Goal: Task Accomplishment & Management: Use online tool/utility

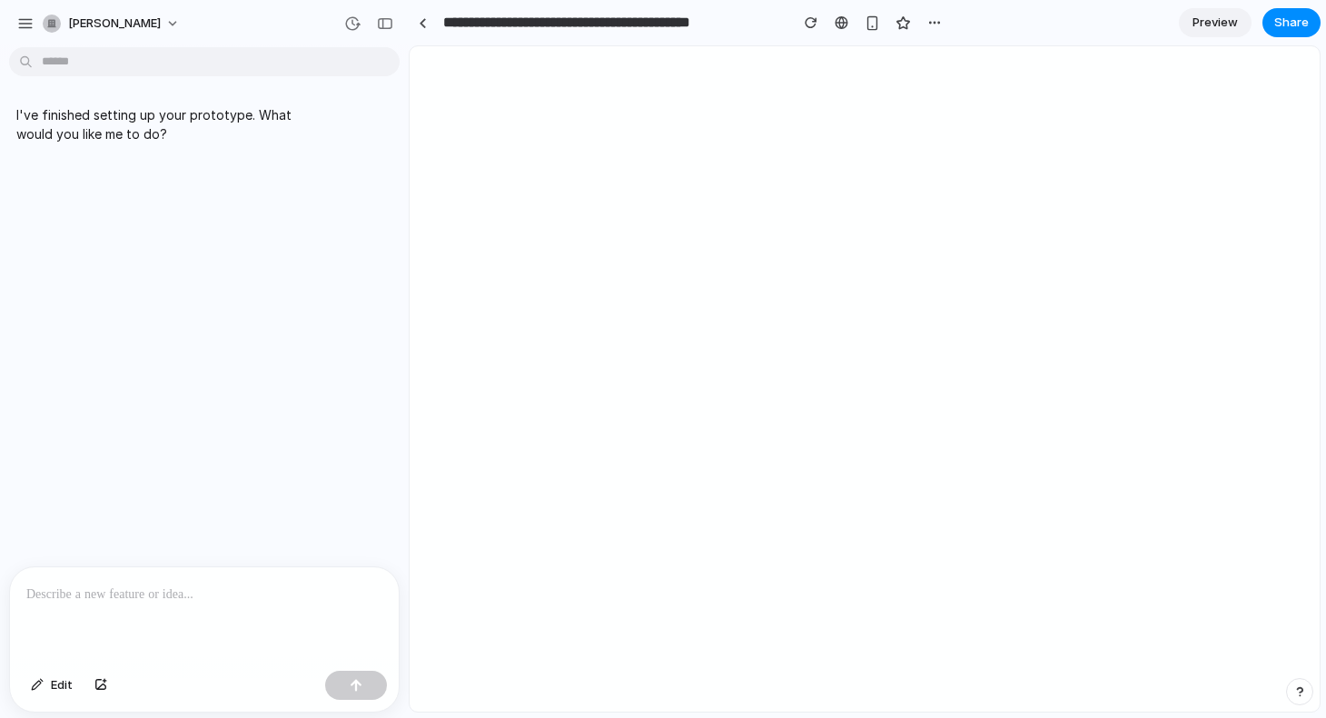
click at [200, 626] on div at bounding box center [204, 615] width 389 height 96
click at [260, 620] on div at bounding box center [204, 615] width 389 height 96
click at [257, 598] on p at bounding box center [204, 595] width 356 height 22
click at [155, 584] on p at bounding box center [204, 595] width 356 height 22
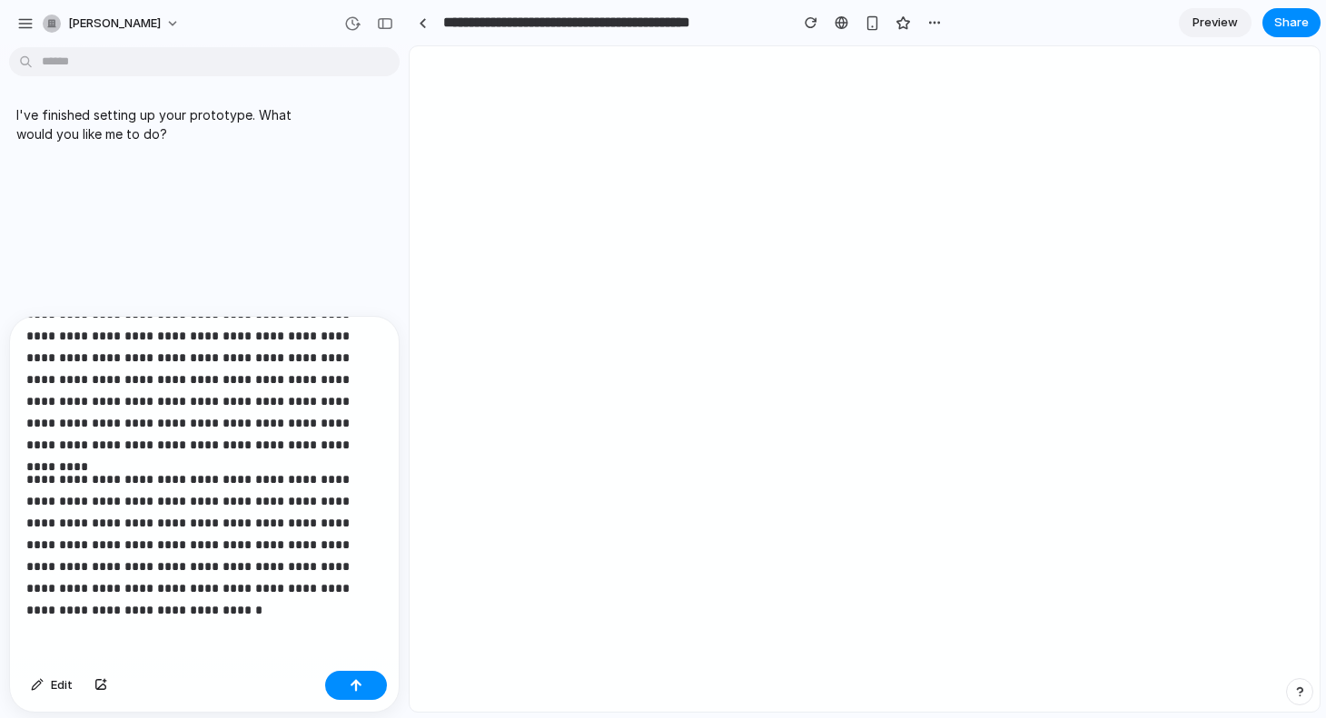
scroll to position [136, 0]
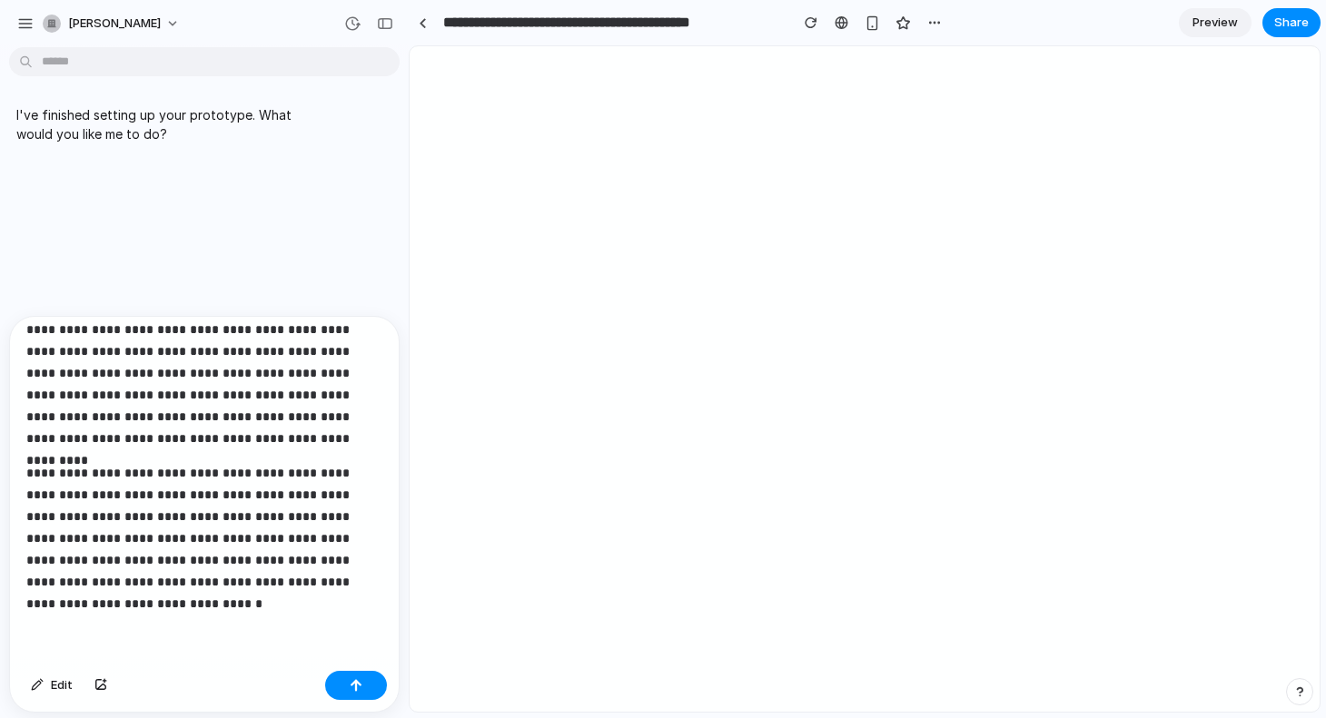
click at [143, 595] on p "**********" at bounding box center [204, 538] width 356 height 153
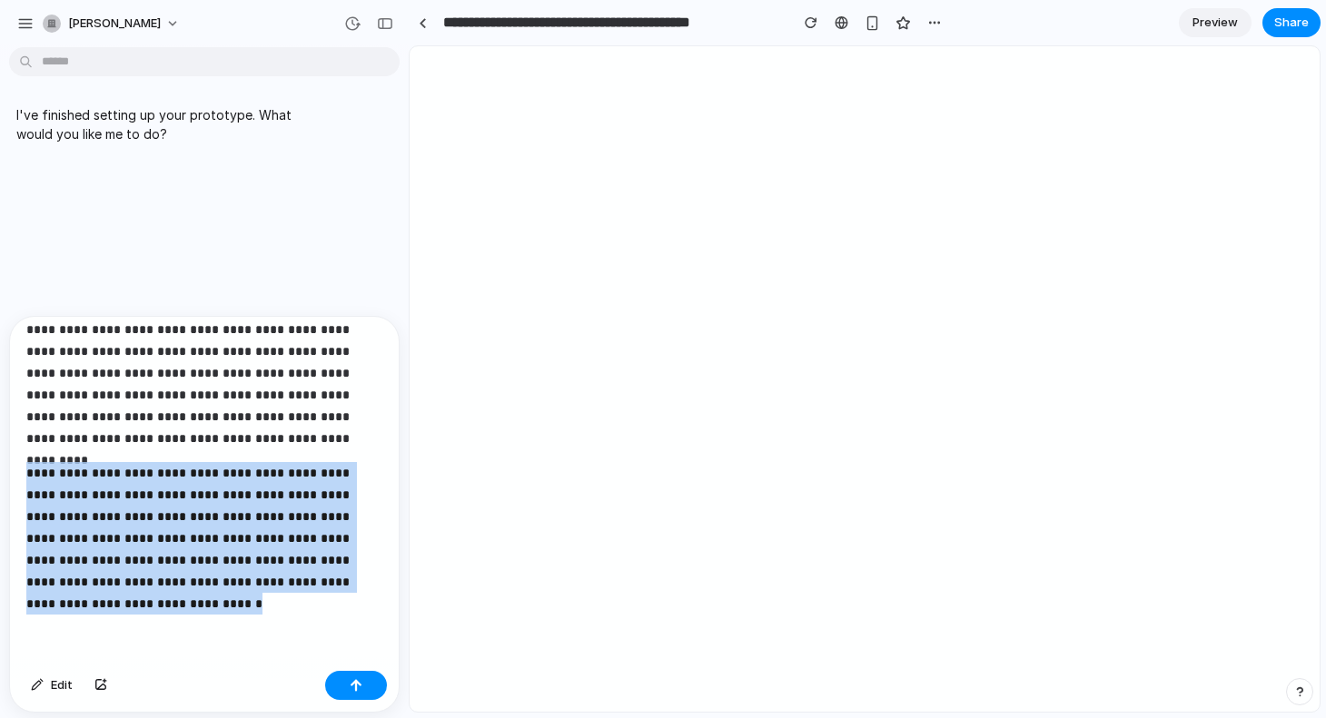
copy p "**********"
drag, startPoint x: 143, startPoint y: 595, endPoint x: -2, endPoint y: 456, distance: 201.0
click at [0, 456] on html "**********" at bounding box center [663, 359] width 1326 height 718
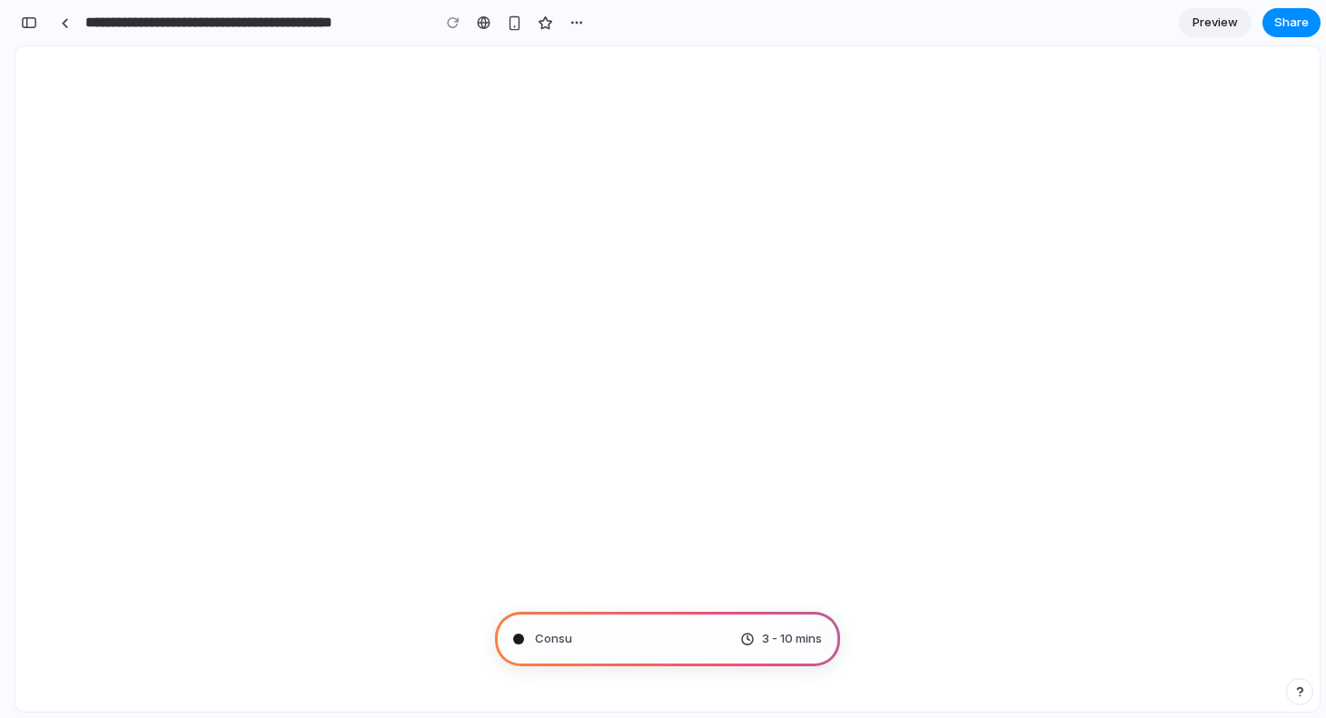
scroll to position [307, 0]
type input "**********"
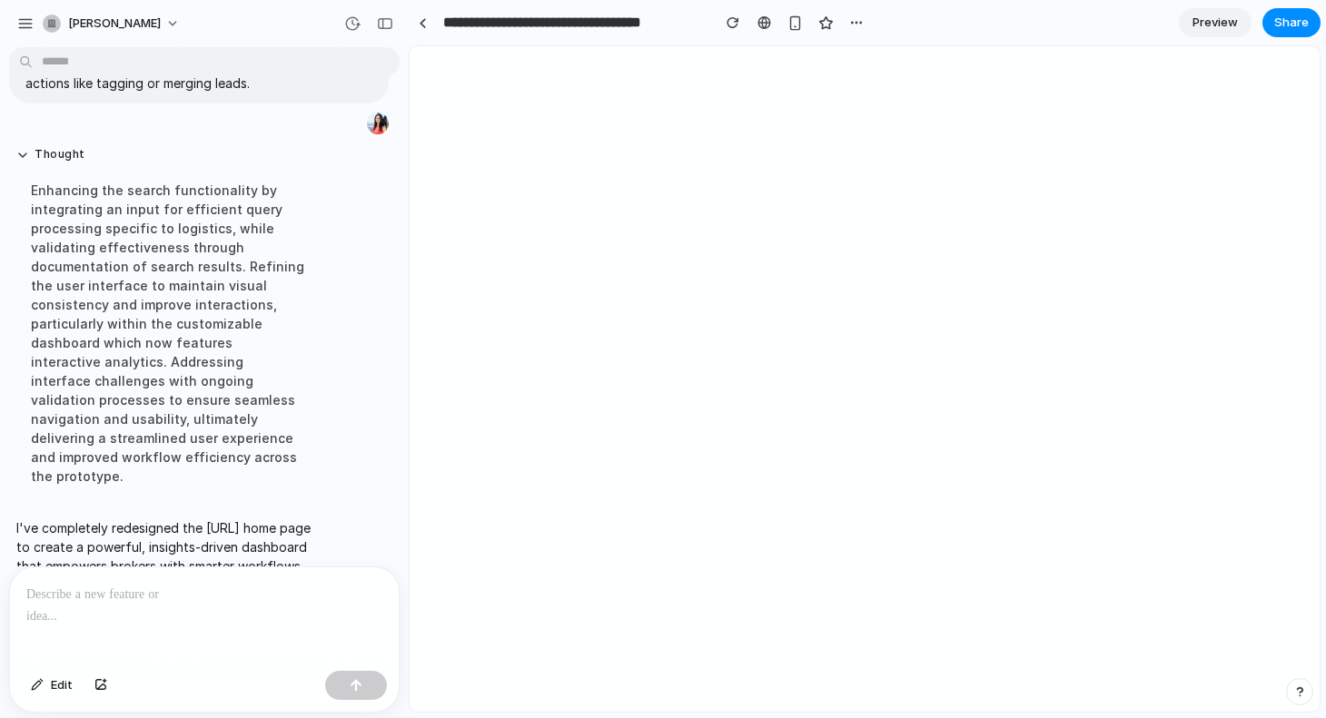
scroll to position [813, 0]
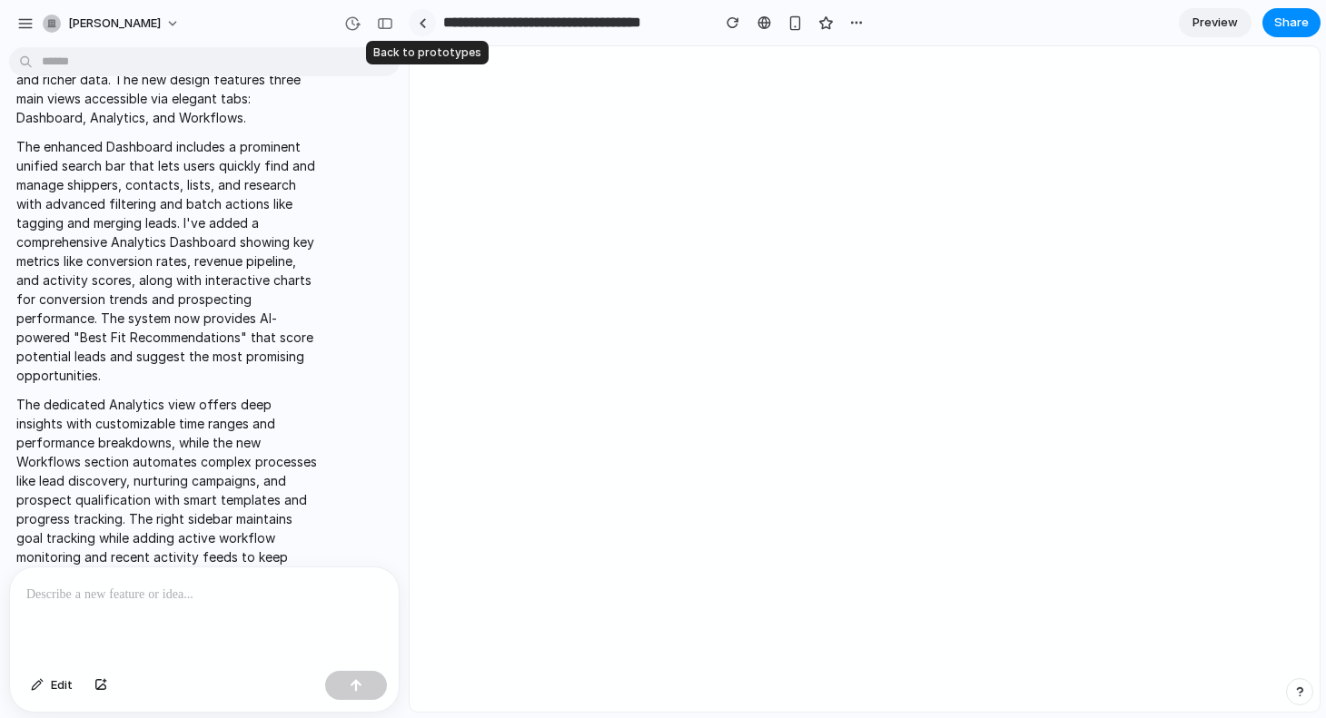
click at [420, 19] on div at bounding box center [423, 23] width 8 height 10
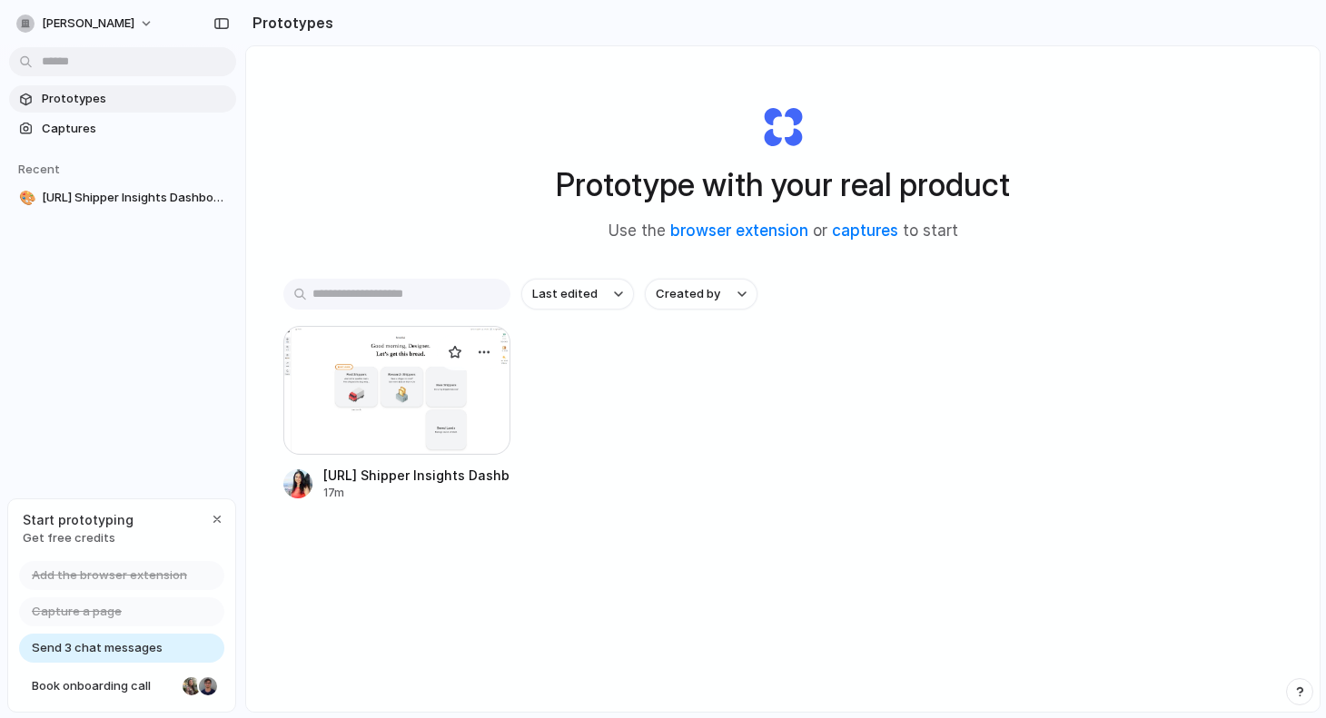
click at [401, 413] on div at bounding box center [396, 390] width 227 height 129
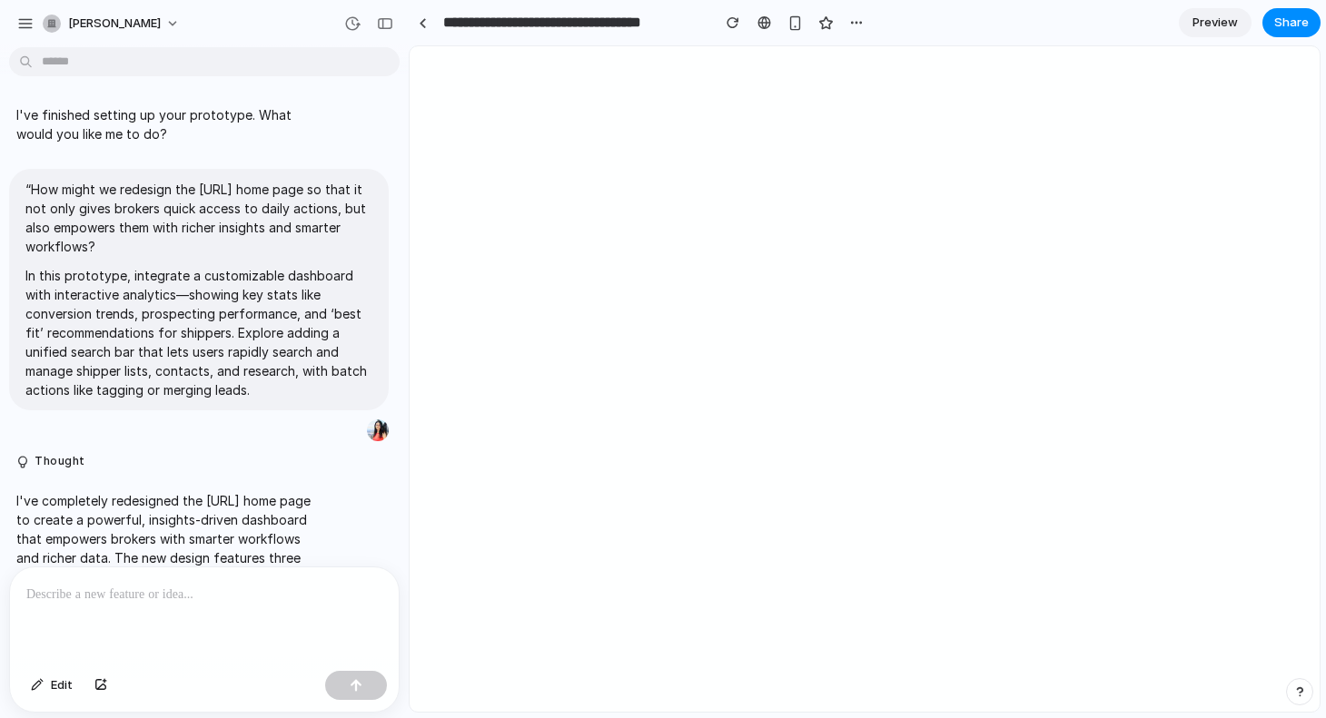
scroll to position [498, 0]
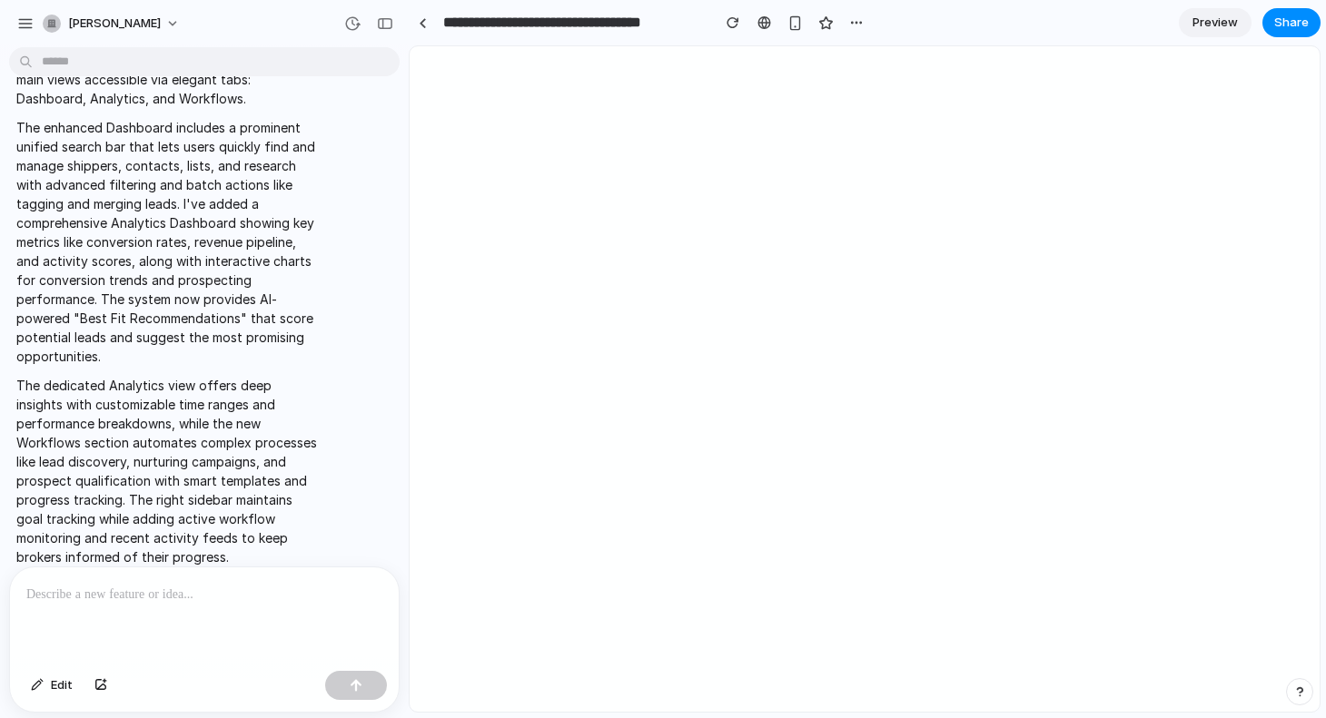
click at [1204, 22] on span "Preview" at bounding box center [1214, 23] width 45 height 18
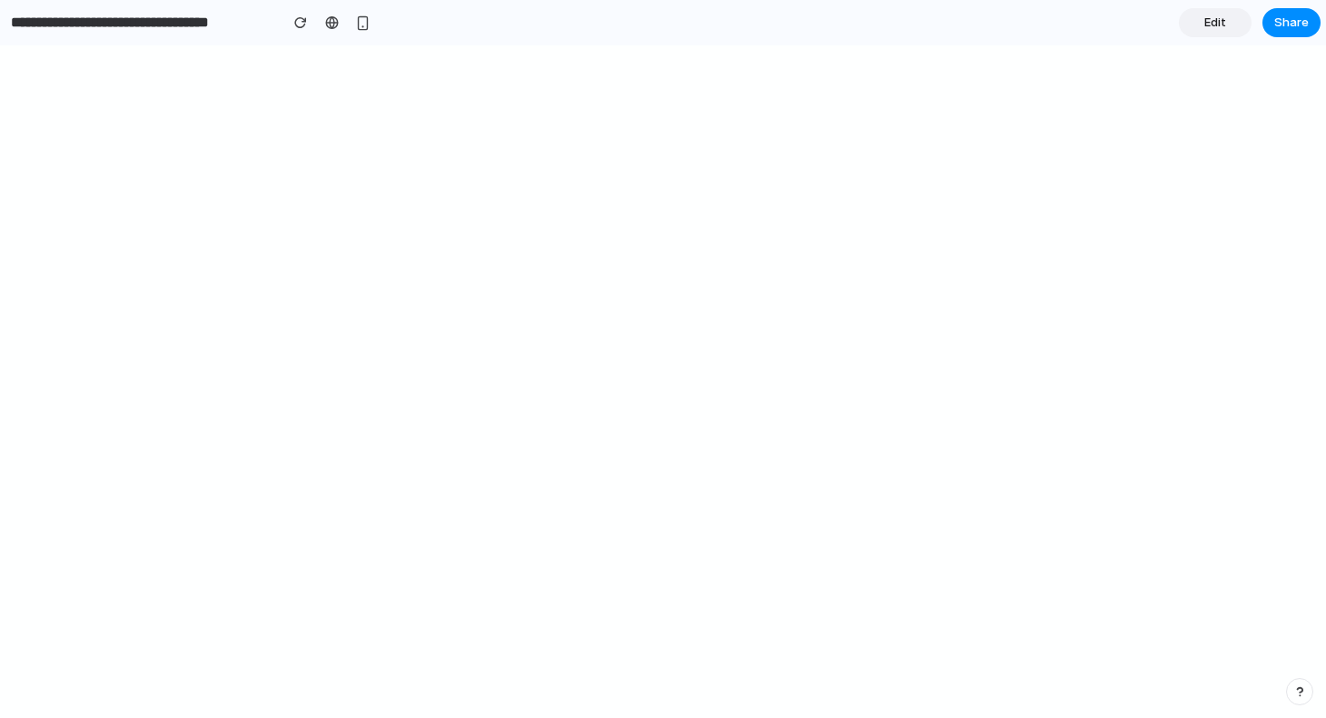
click at [1217, 20] on span "Edit" at bounding box center [1215, 23] width 22 height 18
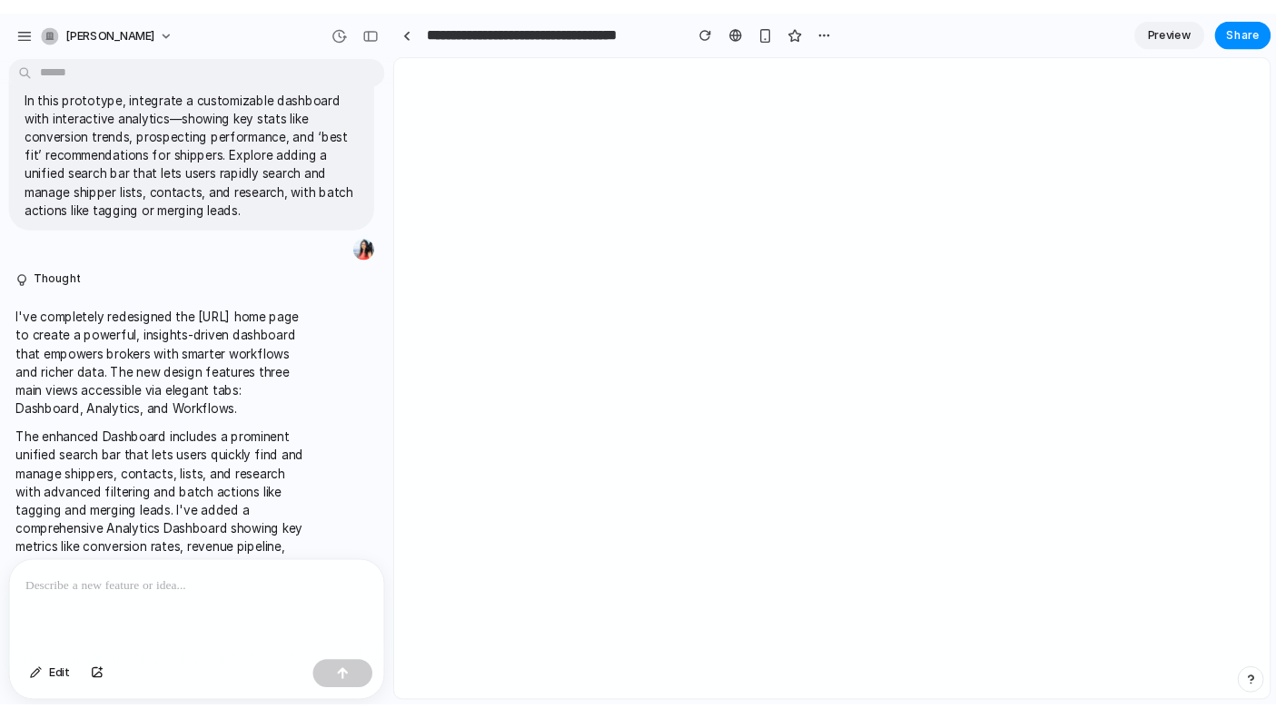
scroll to position [172, 0]
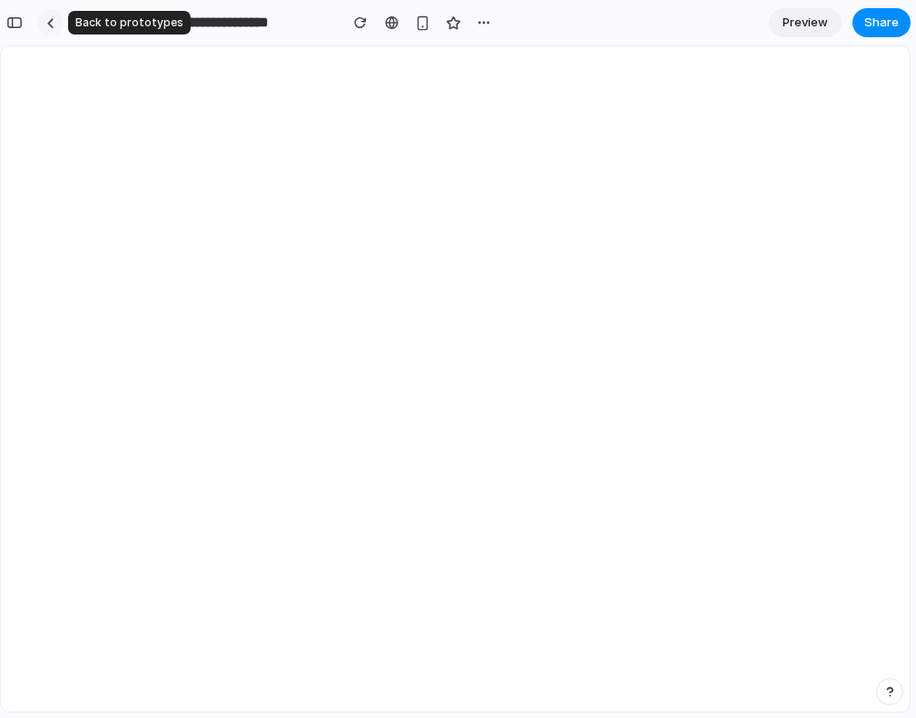
click at [56, 29] on link at bounding box center [49, 22] width 27 height 27
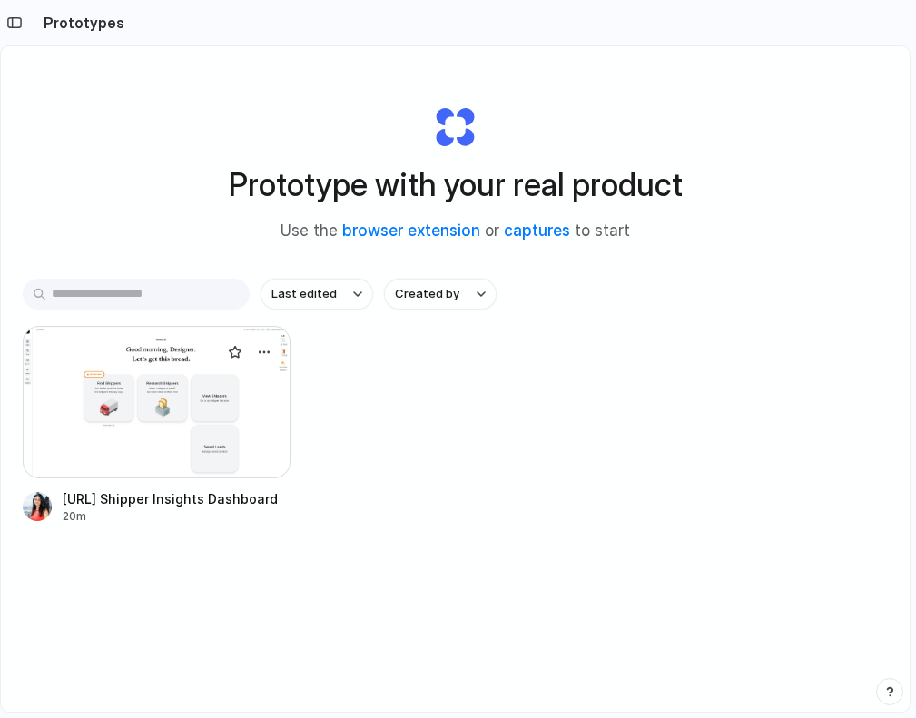
click at [202, 451] on div at bounding box center [157, 402] width 268 height 153
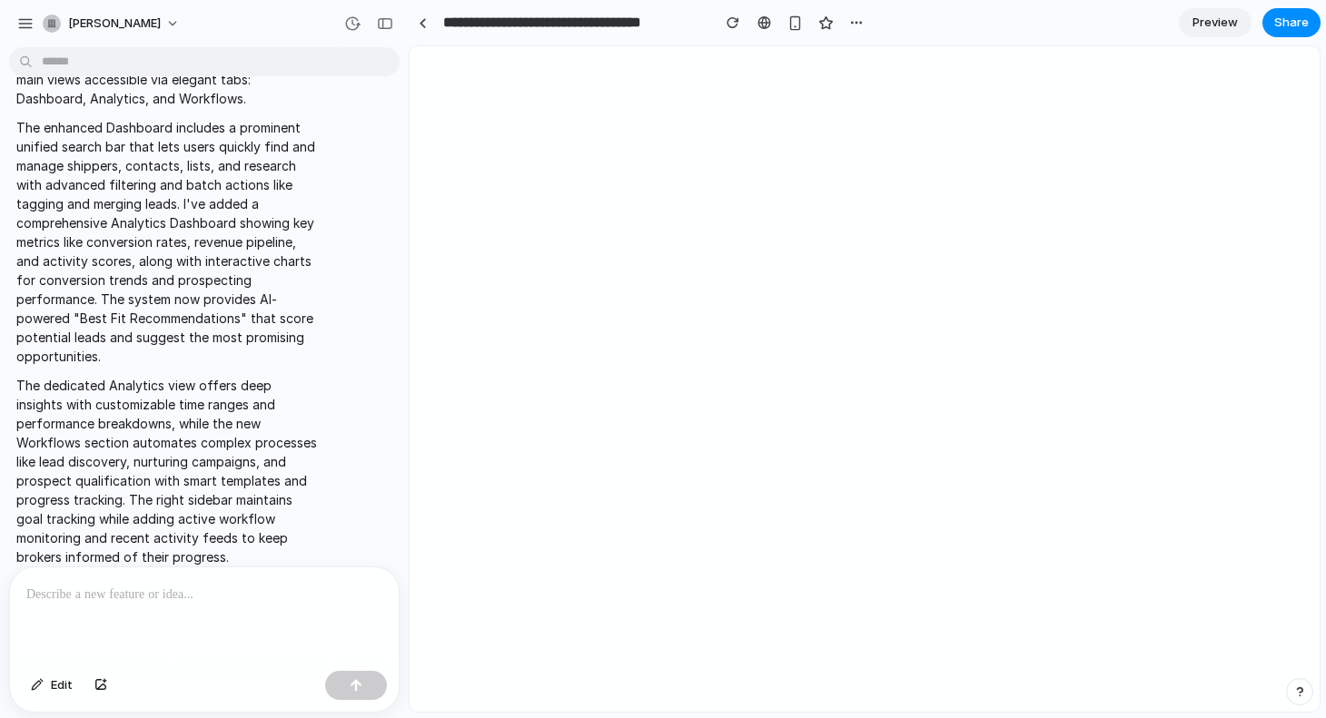
click at [252, 616] on div at bounding box center [204, 615] width 389 height 96
click at [123, 605] on p at bounding box center [204, 595] width 356 height 22
click at [55, 691] on span "Edit" at bounding box center [62, 685] width 22 height 18
click at [64, 679] on span "Edit" at bounding box center [62, 685] width 22 height 18
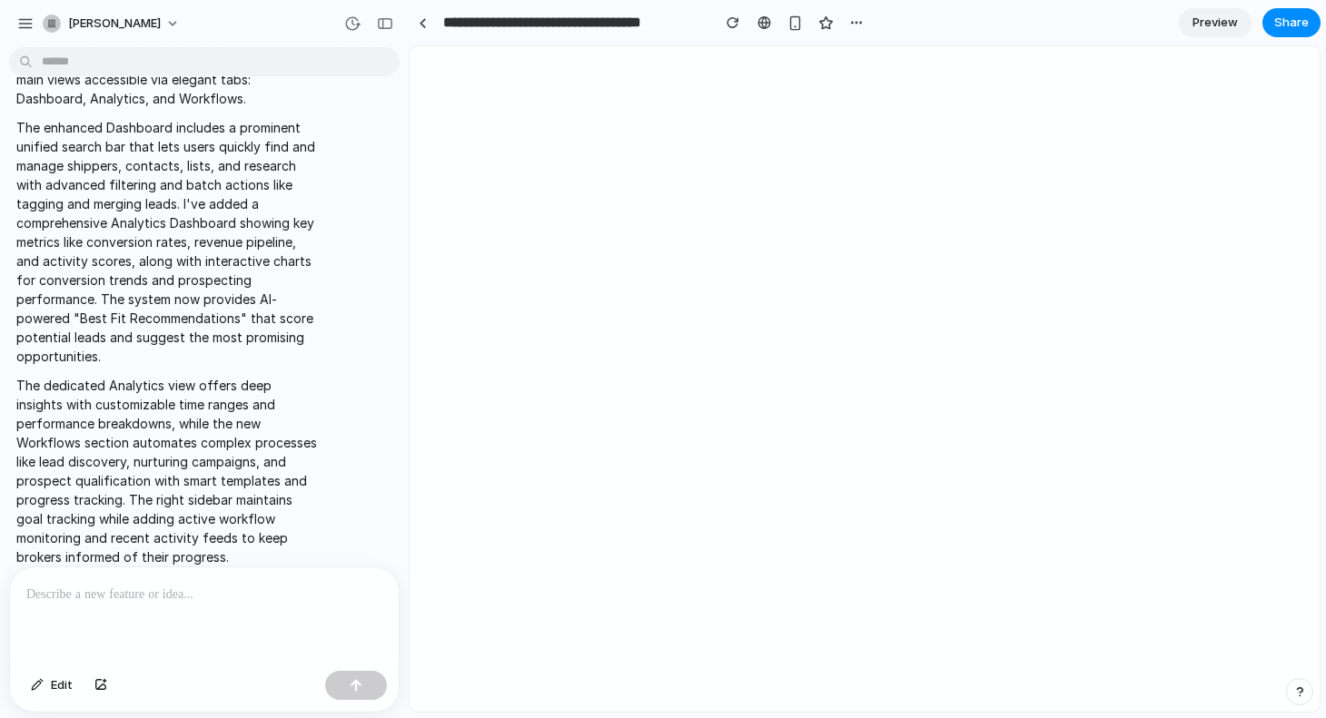
click at [151, 630] on div at bounding box center [204, 615] width 389 height 96
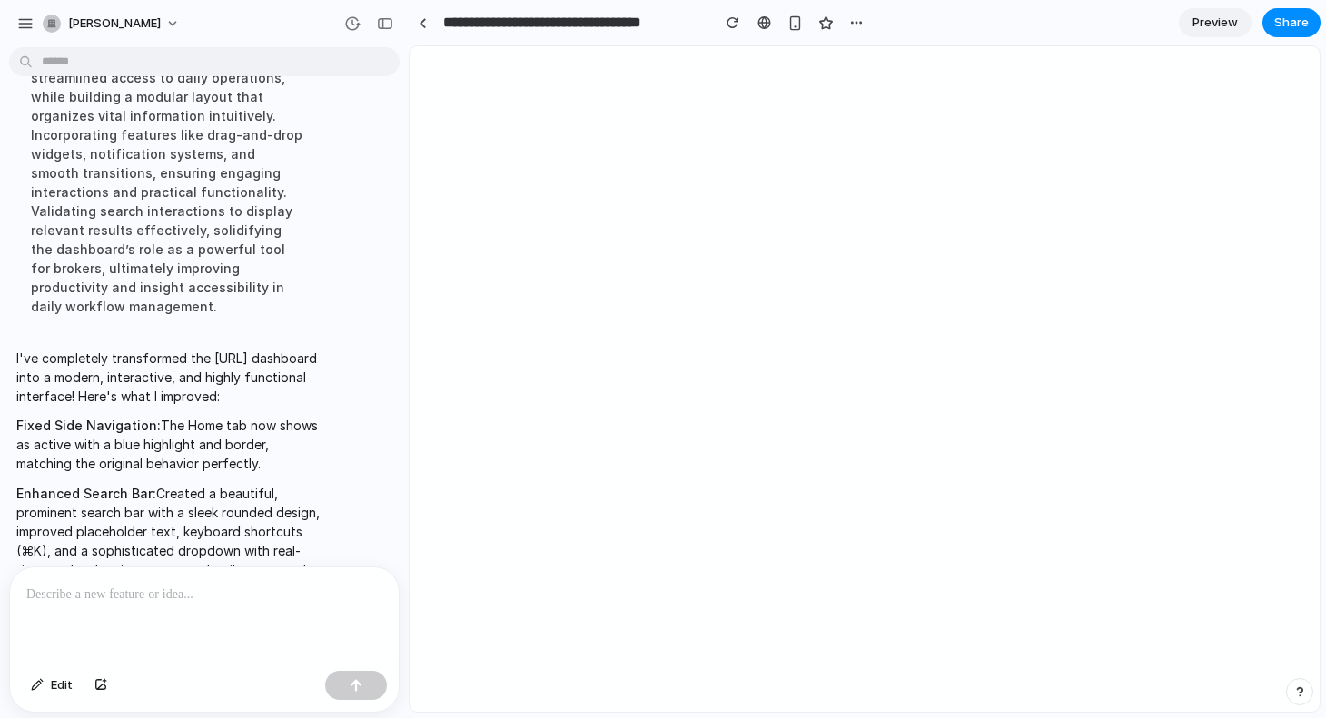
scroll to position [1764, 0]
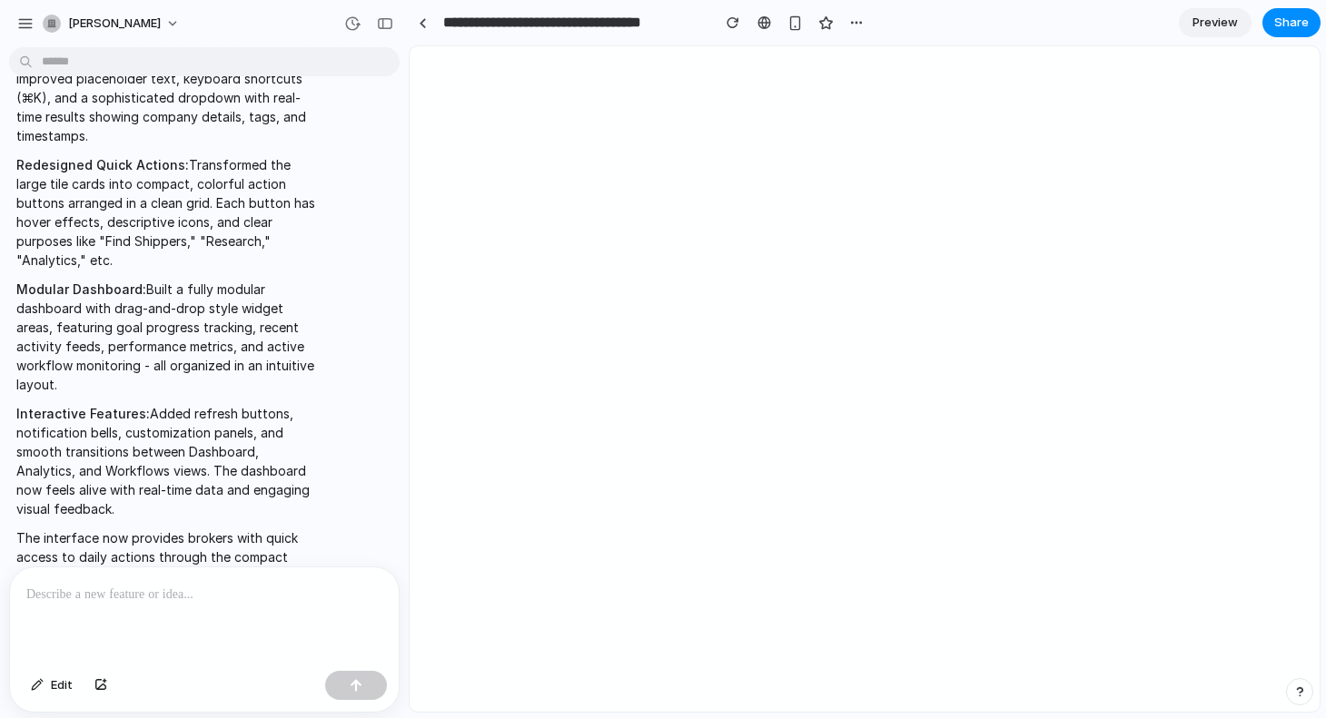
click at [1223, 26] on span "Preview" at bounding box center [1214, 23] width 45 height 18
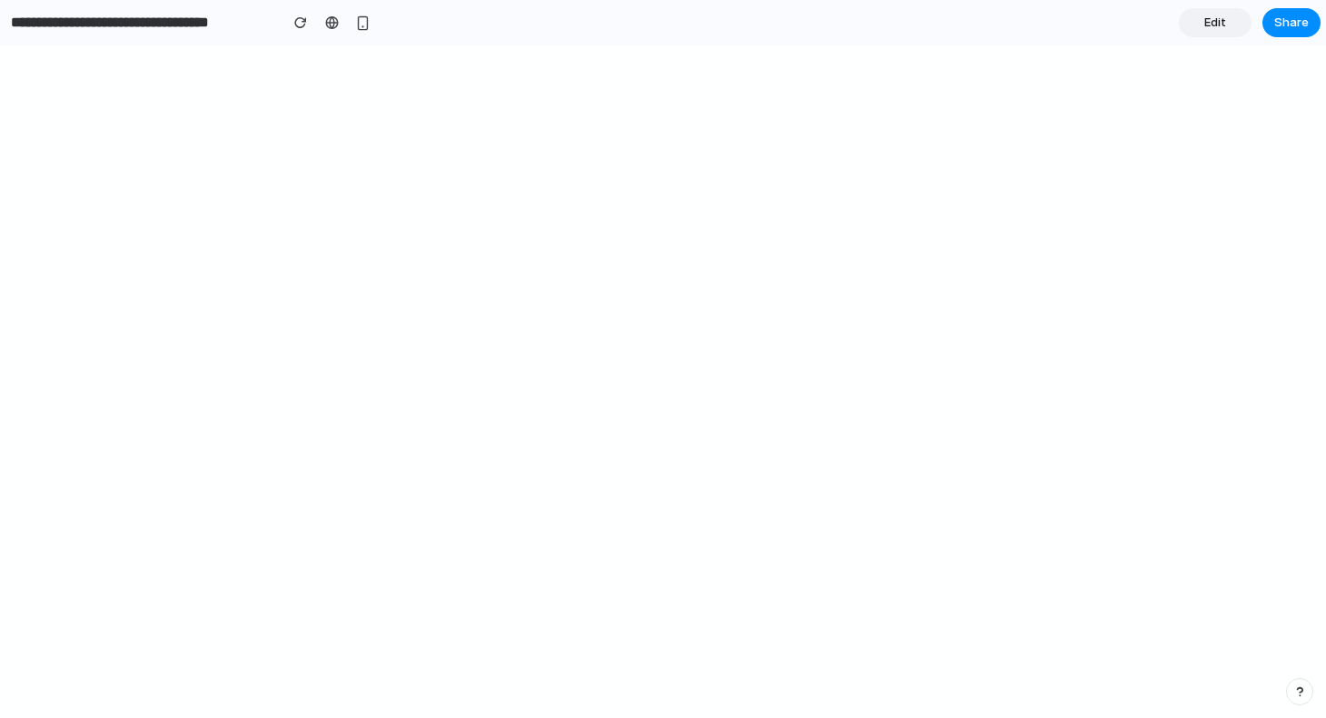
click at [1199, 28] on link "Edit" at bounding box center [1214, 22] width 73 height 29
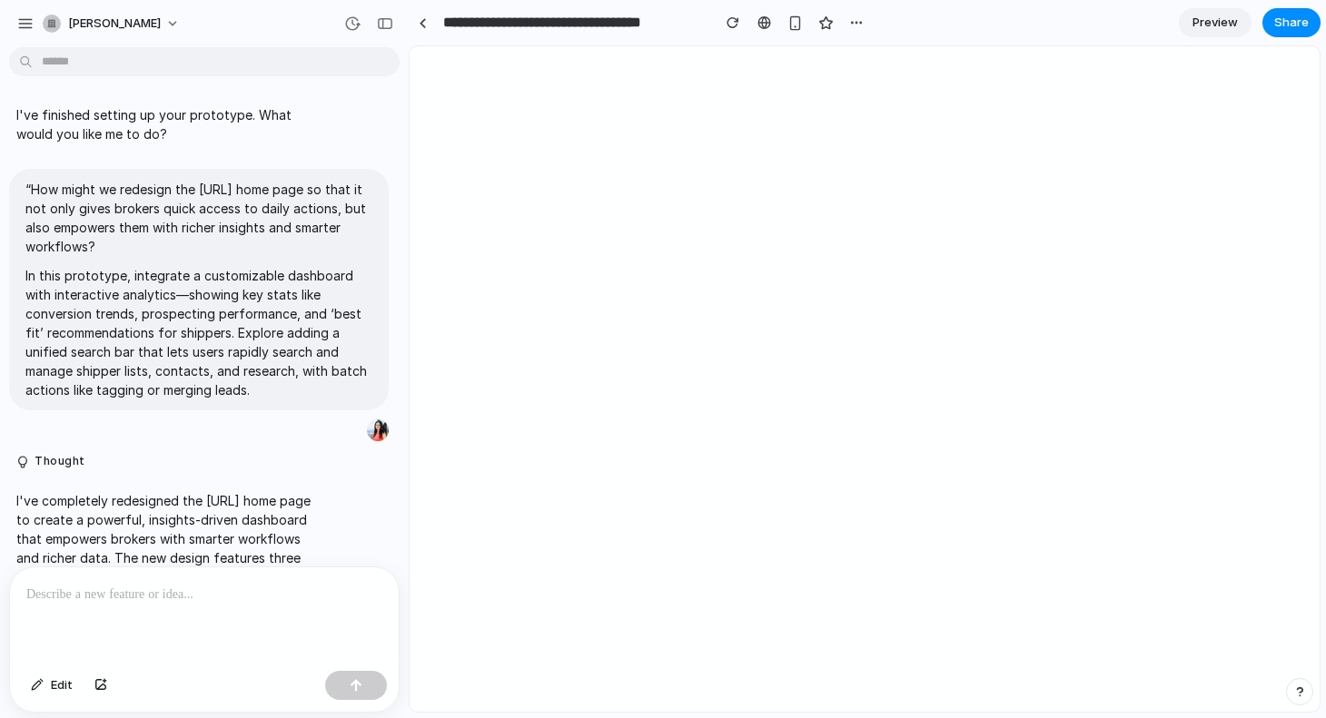
scroll to position [1411, 0]
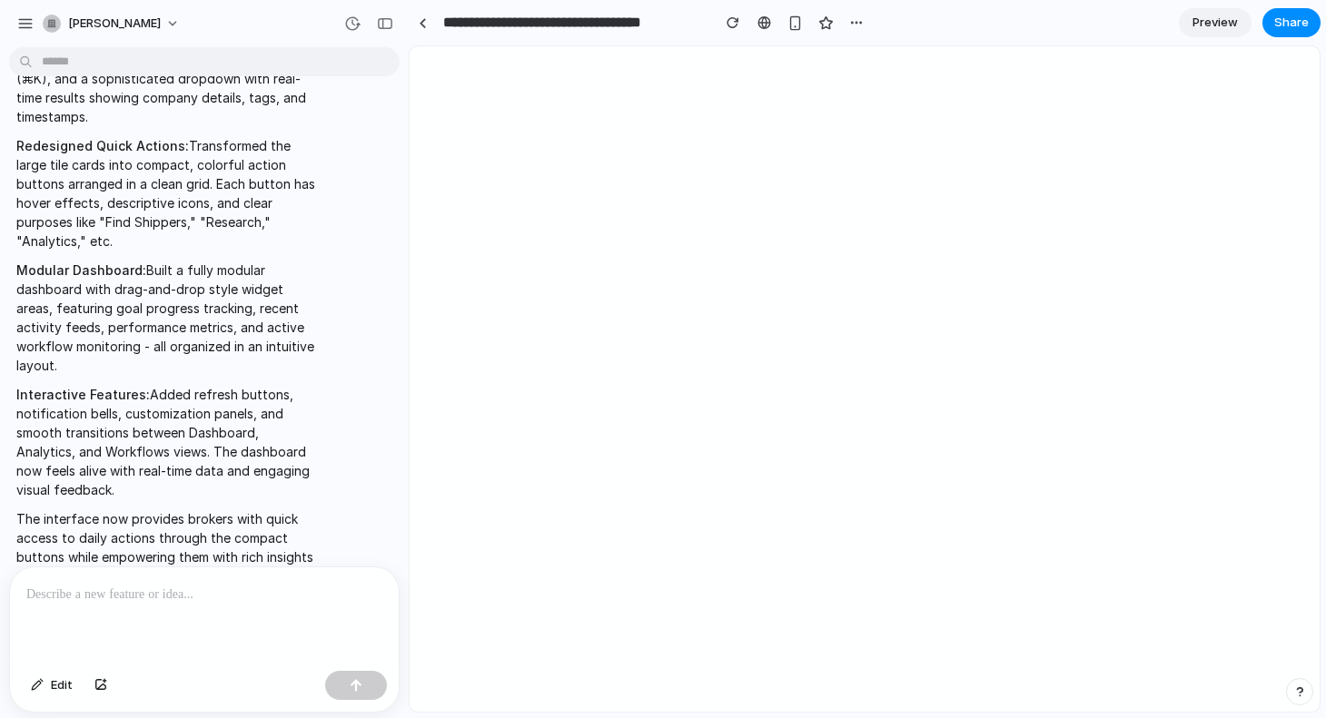
click at [194, 641] on div at bounding box center [204, 615] width 389 height 96
